Goal: Find specific page/section: Locate a particular part of the current website

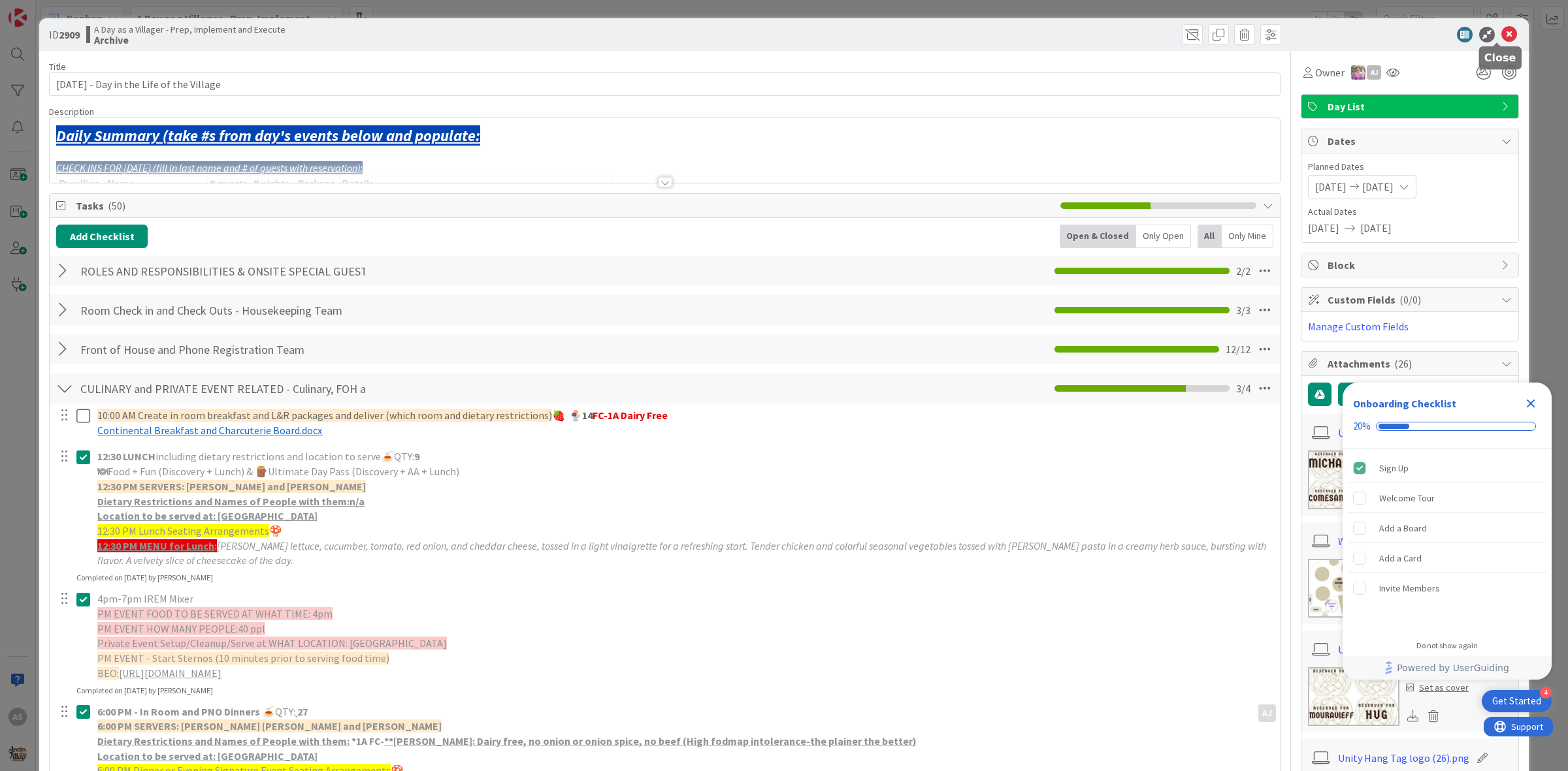
click at [1501, 31] on icon at bounding box center [1509, 35] width 16 height 16
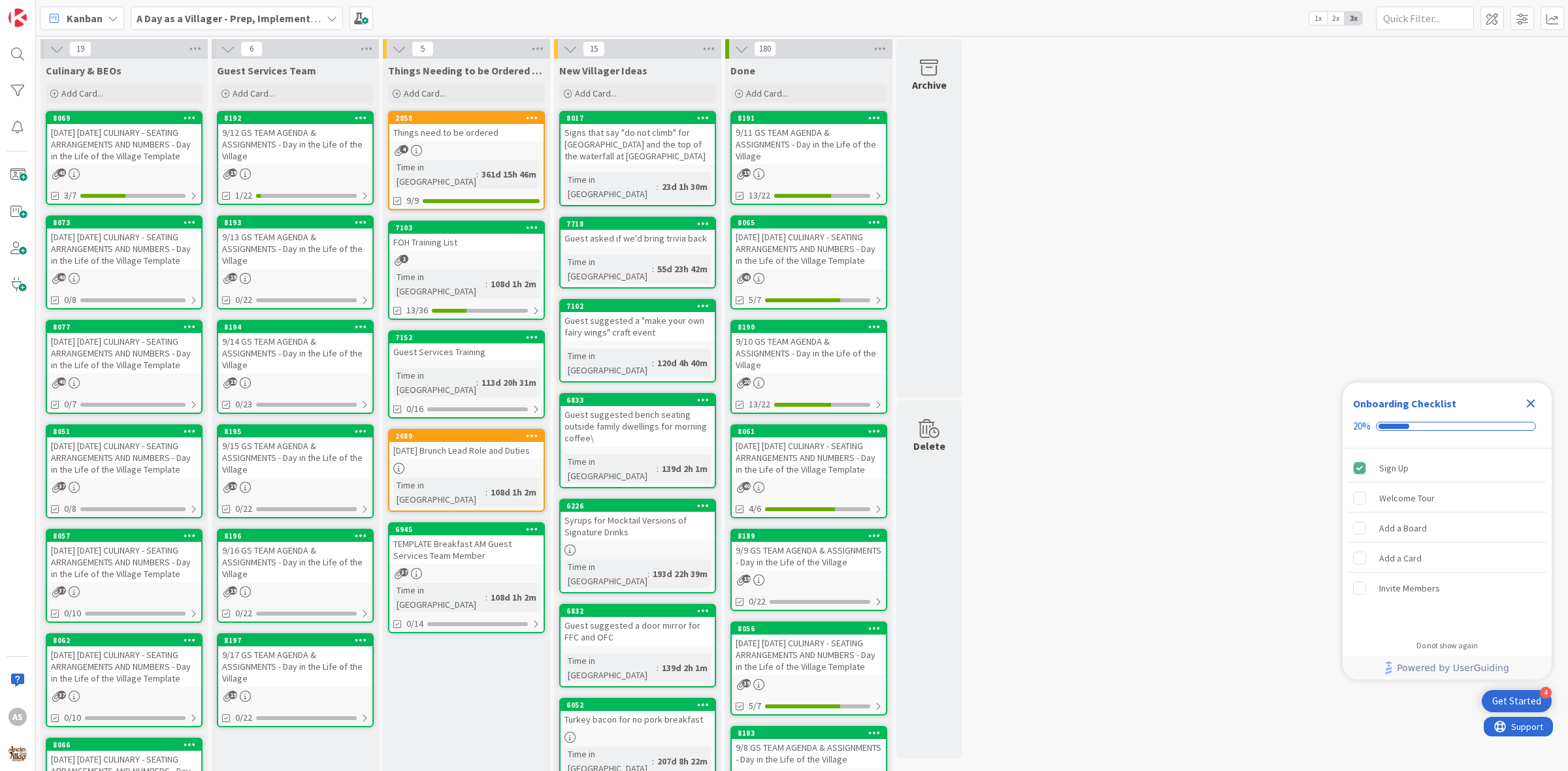
click at [129, 161] on div "9/12/25 FRIDAY CULINARY - SEATING ARRANGEMENTS AND NUMBERS - Day in the Life of…" at bounding box center [124, 144] width 154 height 41
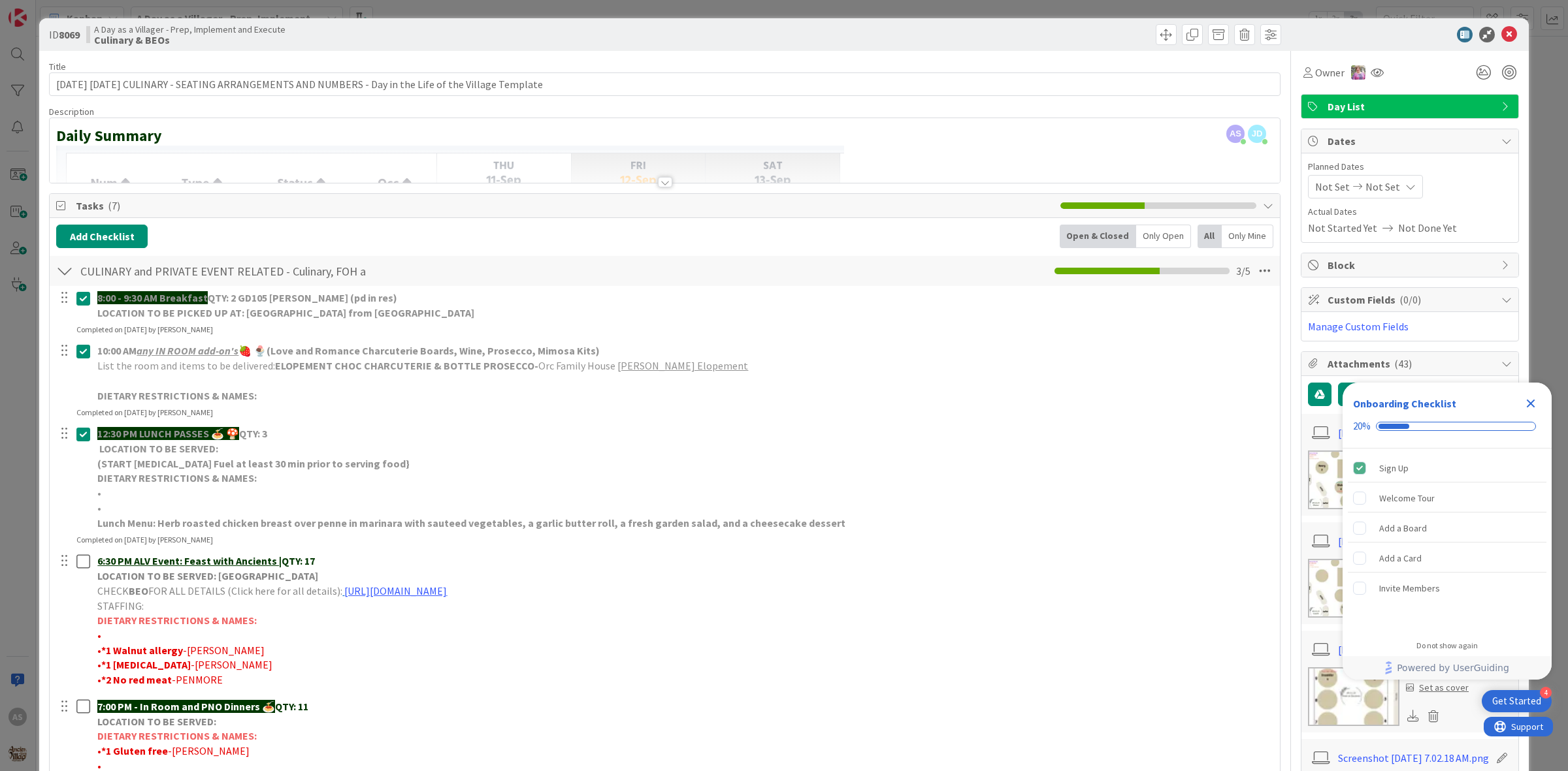
click at [1533, 402] on icon "Close Checklist" at bounding box center [1530, 404] width 16 height 16
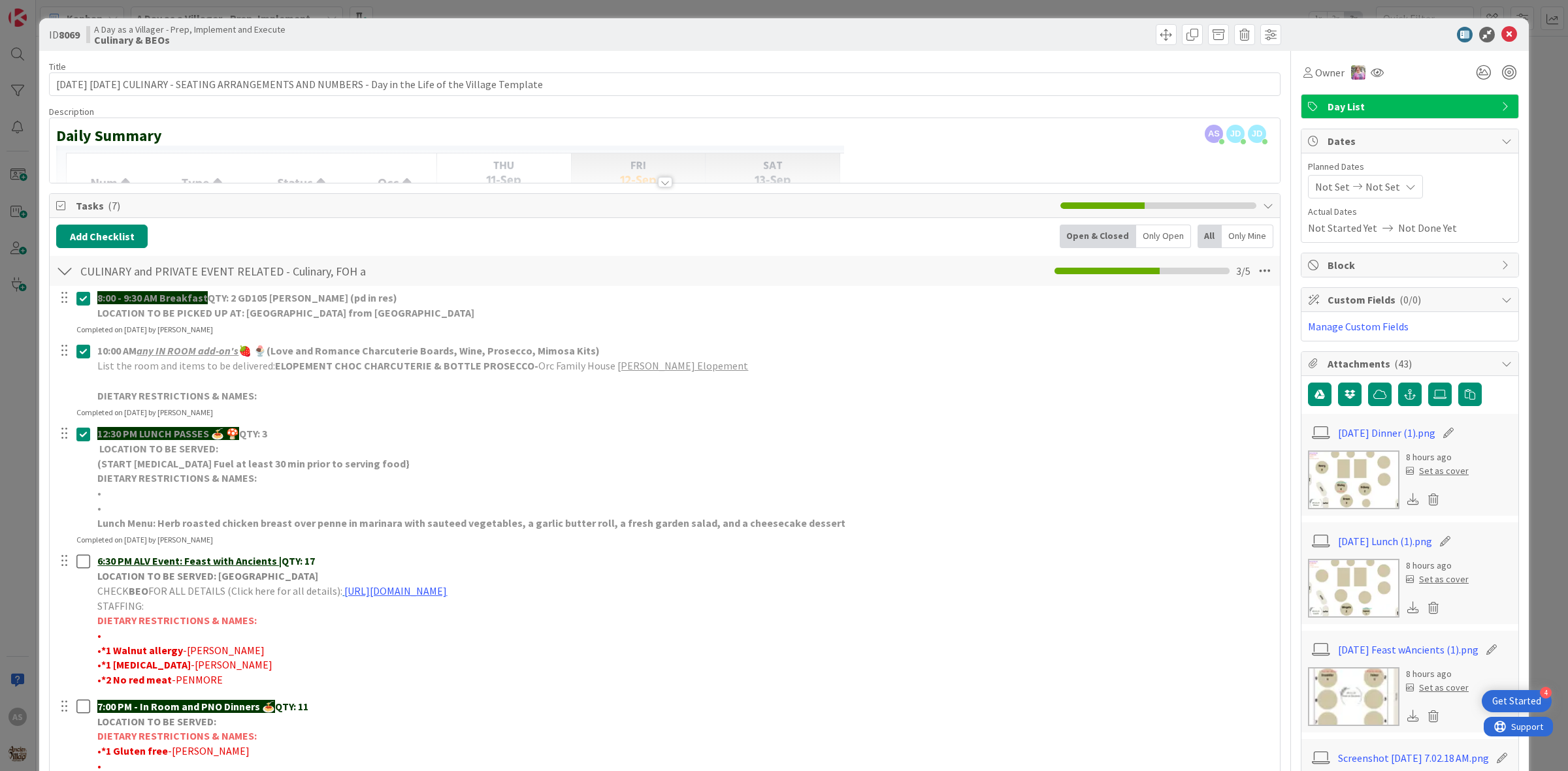
scroll to position [82, 0]
